Goal: Check status

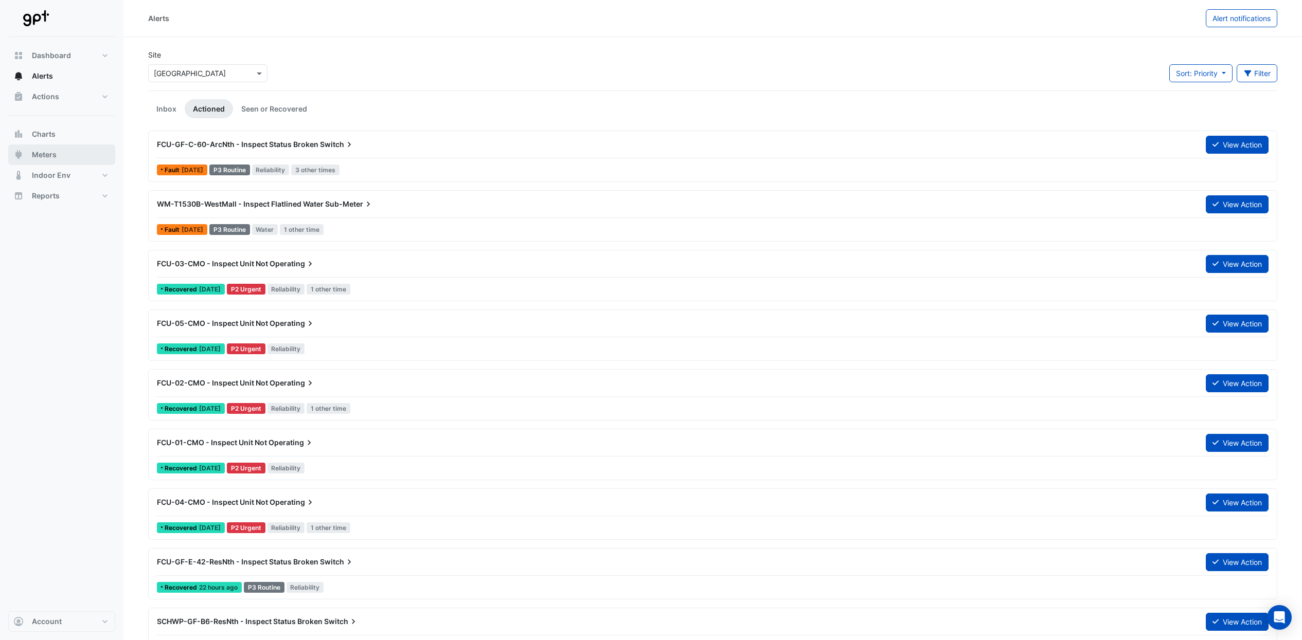
click at [53, 153] on span "Meters" at bounding box center [44, 155] width 25 height 10
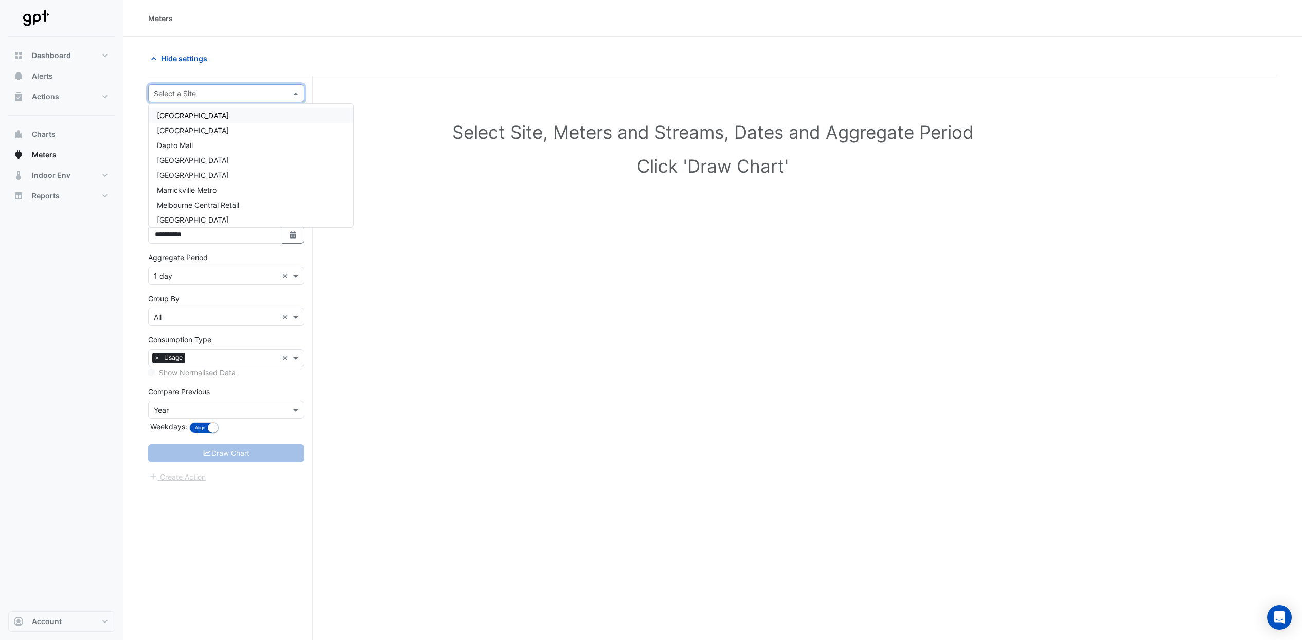
click at [275, 96] on input "text" at bounding box center [216, 93] width 124 height 11
click at [229, 187] on span "[GEOGRAPHIC_DATA]" at bounding box center [193, 186] width 72 height 9
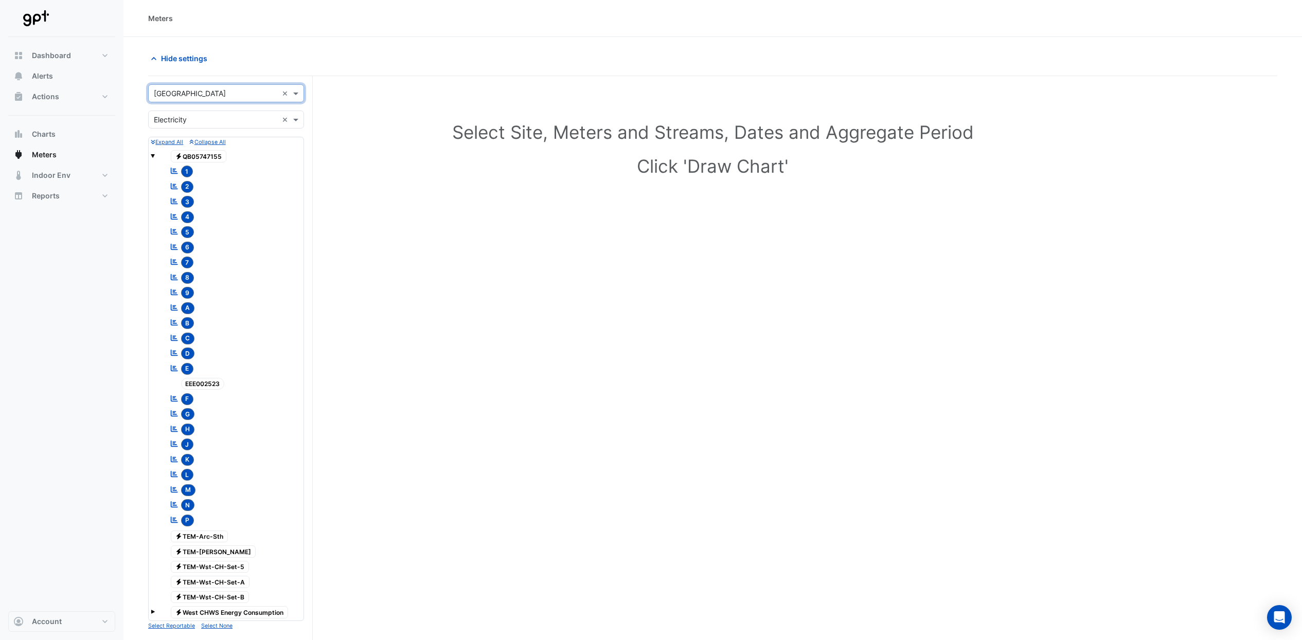
click at [210, 123] on input "text" at bounding box center [216, 120] width 124 height 11
click at [219, 170] on div "Water" at bounding box center [226, 171] width 155 height 15
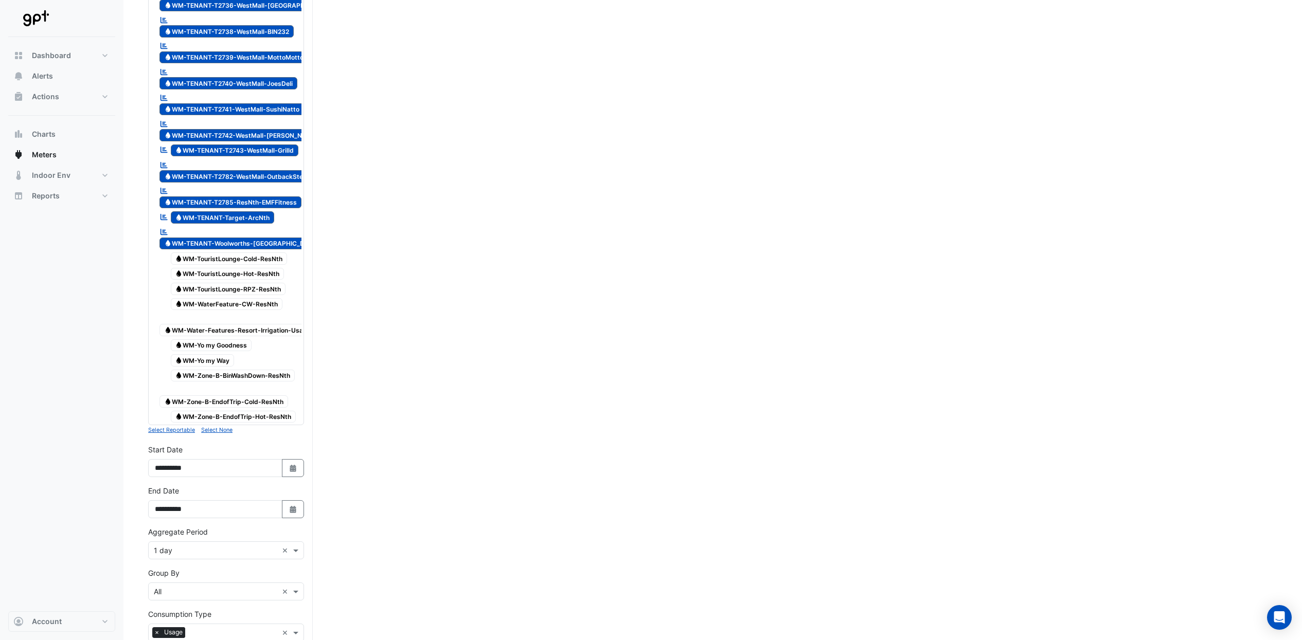
scroll to position [3014, 0]
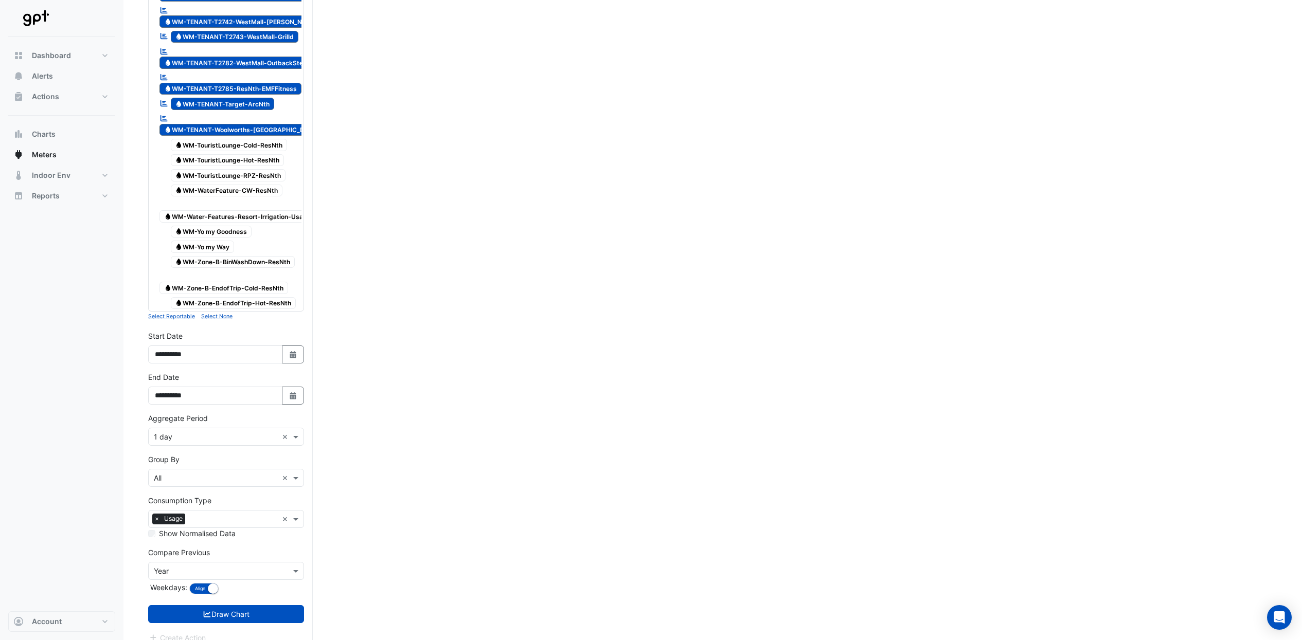
click at [224, 312] on button "Select None" at bounding box center [216, 316] width 31 height 9
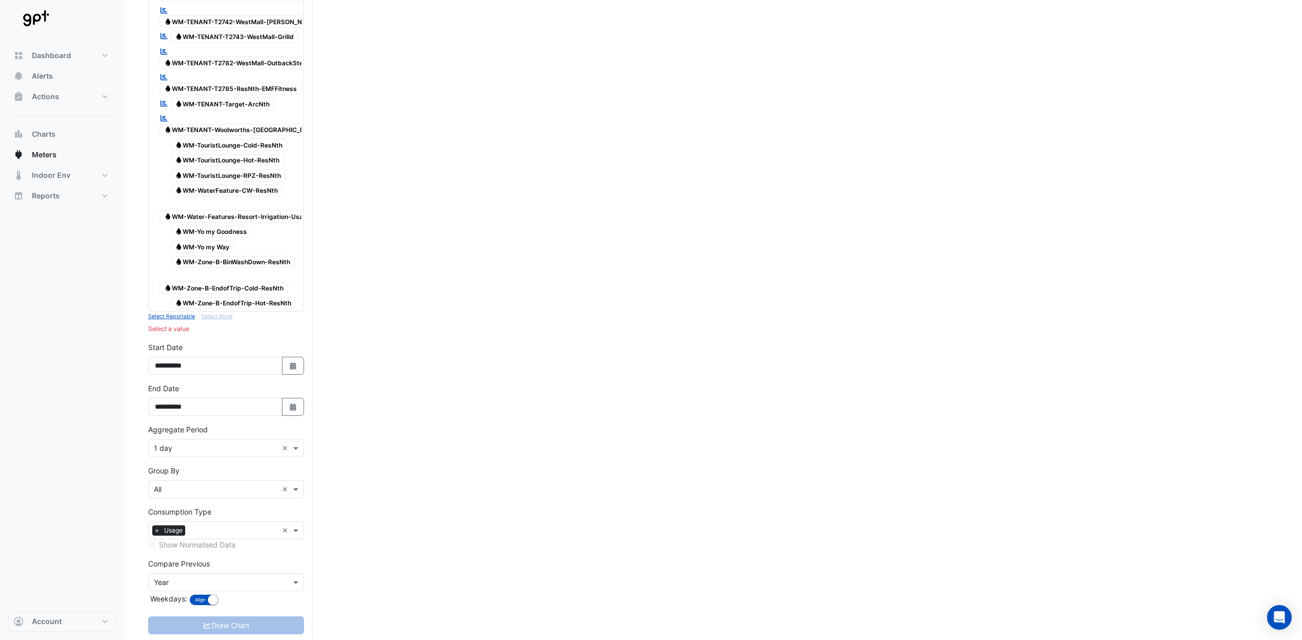
scroll to position [1914, 0]
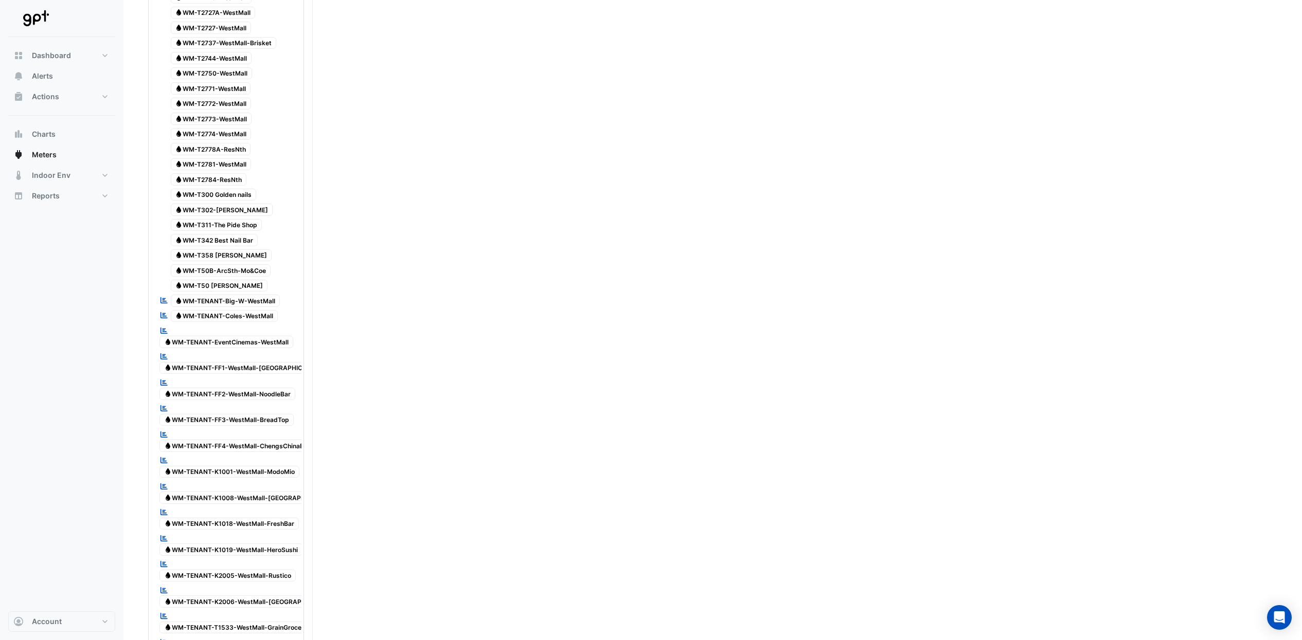
click at [279, 336] on span "Water WM-TENANT-EventCinemas-WestMall" at bounding box center [226, 342] width 134 height 12
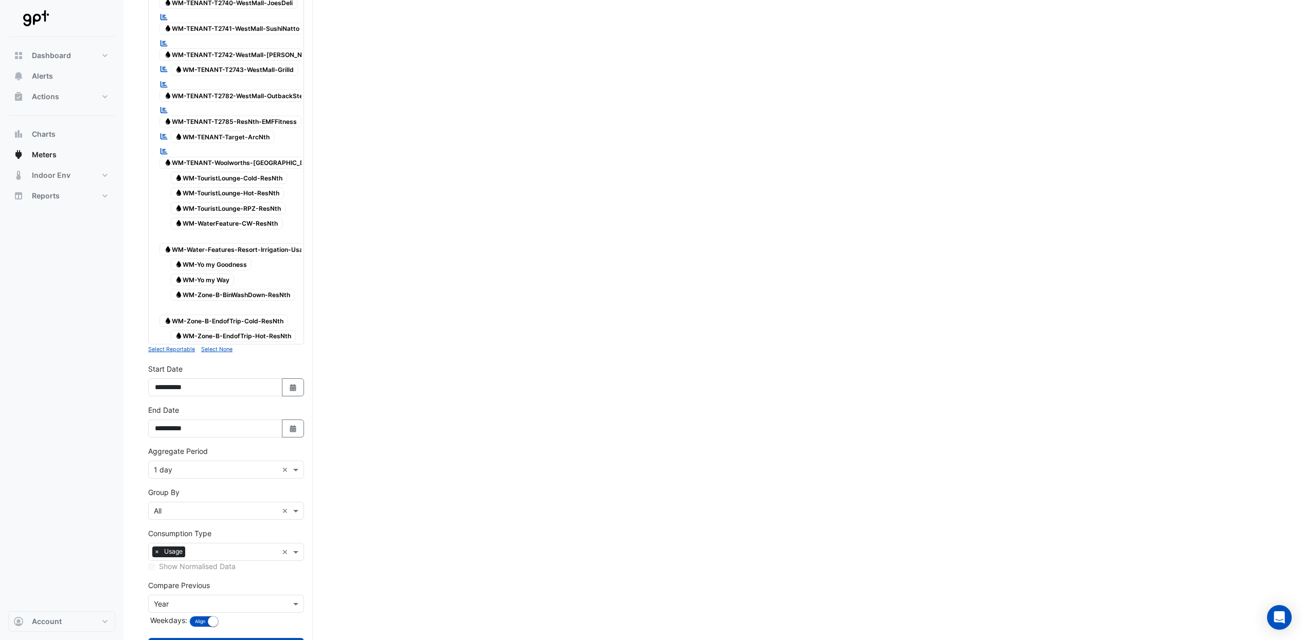
scroll to position [3014, 0]
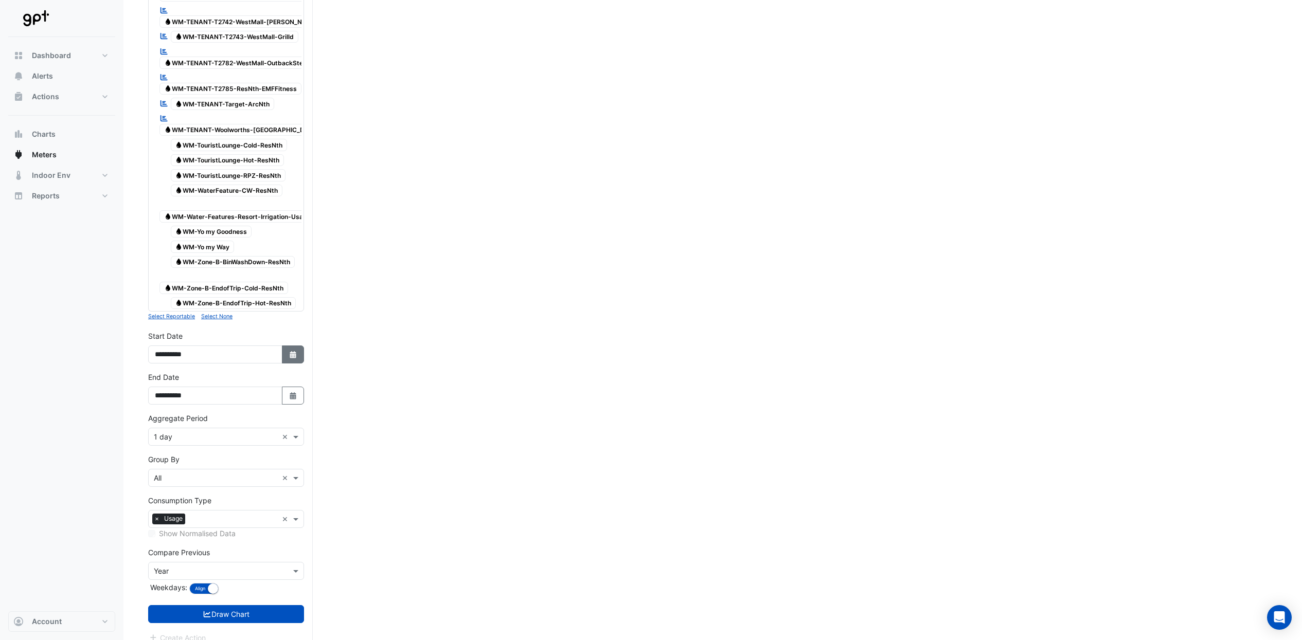
drag, startPoint x: 296, startPoint y: 341, endPoint x: 301, endPoint y: 340, distance: 5.2
click at [300, 346] on button "Select Date" at bounding box center [293, 355] width 23 height 18
select select "*"
select select "****"
click at [201, 205] on select "*** *** *** *** *** *** *** ***" at bounding box center [195, 206] width 39 height 15
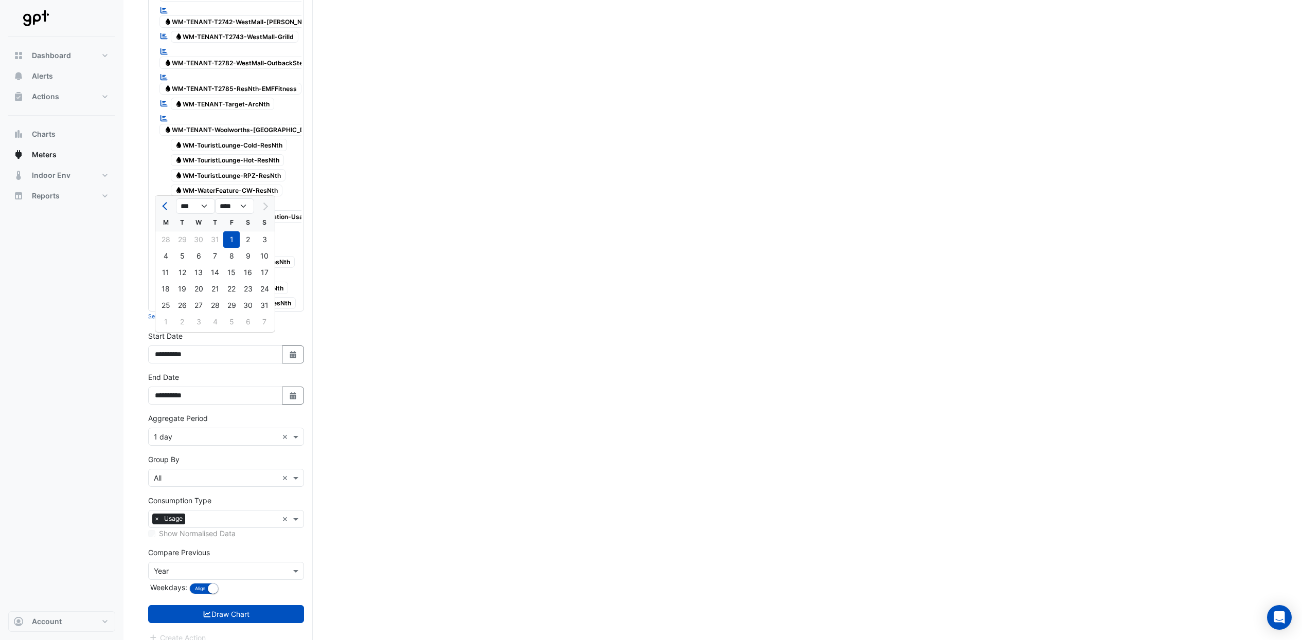
click at [300, 431] on span at bounding box center [297, 436] width 13 height 11
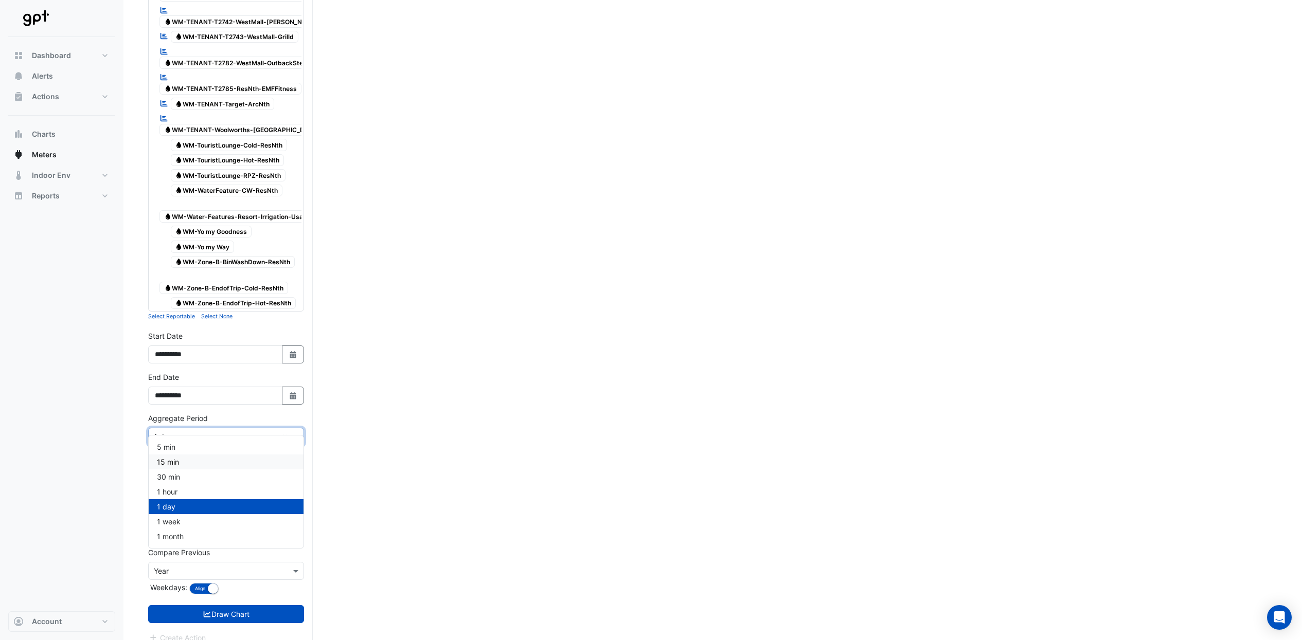
click at [272, 466] on div "15 min" at bounding box center [226, 462] width 155 height 15
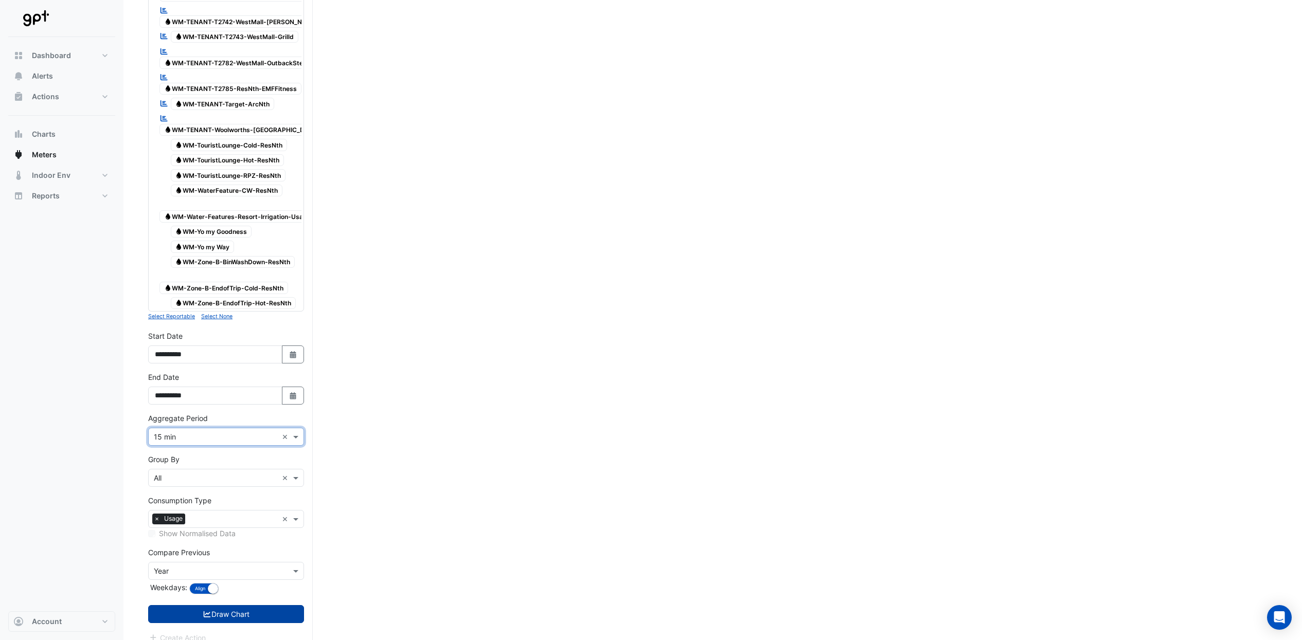
click at [259, 605] on button "Draw Chart" at bounding box center [226, 614] width 156 height 18
